Goal: Find specific page/section

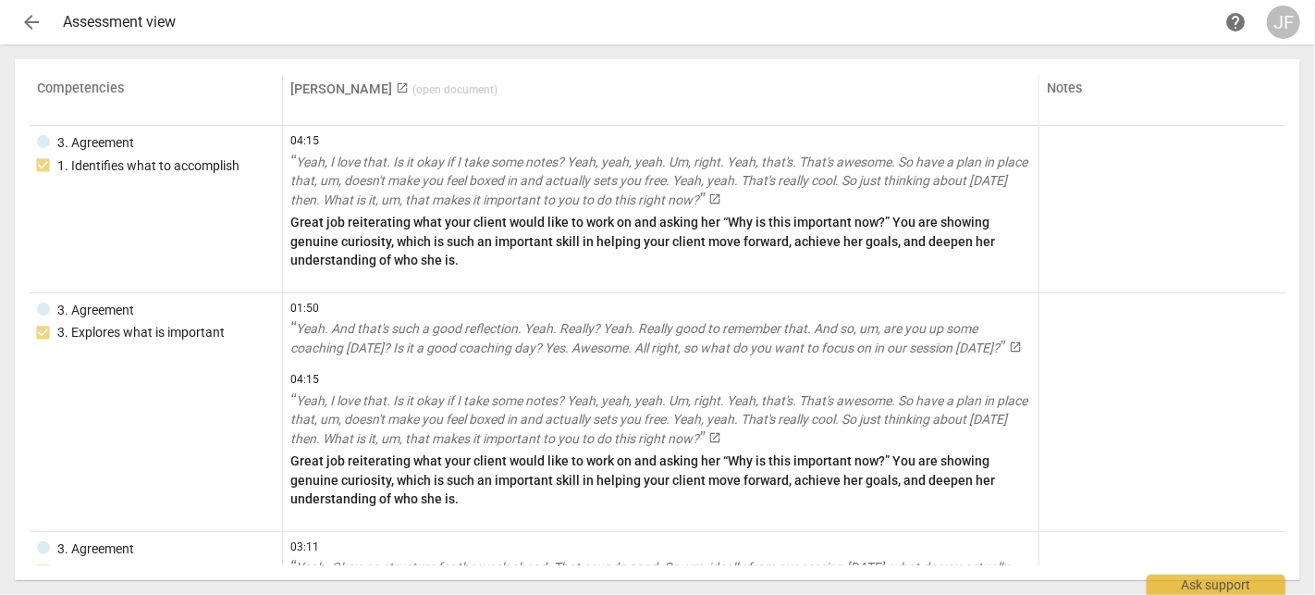
drag, startPoint x: 1203, startPoint y: 336, endPoint x: 522, endPoint y: 67, distance: 732.8
click at [522, 67] on div "Competencies Marci Rubin launch ( open document ) Notes 3. Agreement 1. Identif…" at bounding box center [657, 319] width 1285 height 521
click at [396, 83] on span "launch" at bounding box center [402, 87] width 13 height 13
